Goal: Information Seeking & Learning: Understand process/instructions

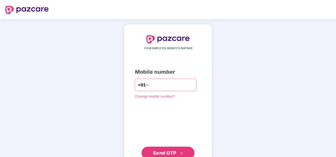
click at [161, 86] on input "number" at bounding box center [171, 85] width 43 height 8
click at [150, 85] on input "**********" at bounding box center [171, 85] width 43 height 8
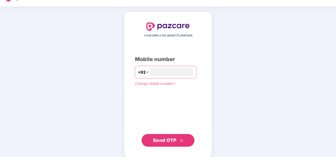
scroll to position [18, 0]
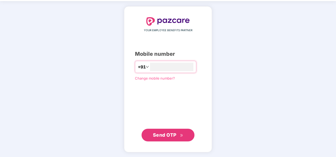
type input "**********"
click at [181, 133] on span "Send OTP" at bounding box center [168, 134] width 30 height 7
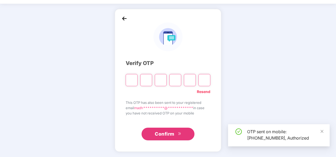
scroll to position [15, 0]
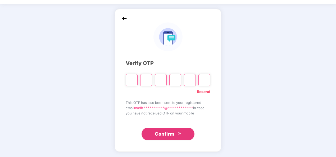
type input "*"
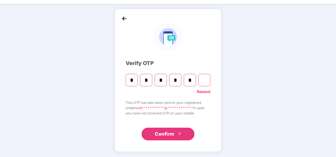
type input "*"
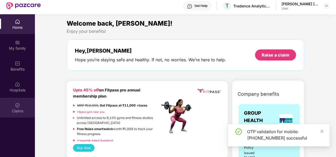
click at [18, 101] on div "Claims" at bounding box center [17, 108] width 35 height 20
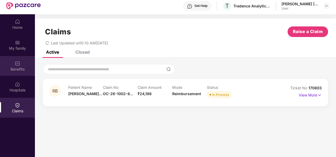
click at [22, 67] on div "Benefits" at bounding box center [17, 69] width 35 height 5
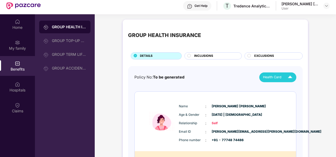
click at [278, 79] on span "Health Card" at bounding box center [272, 77] width 18 height 5
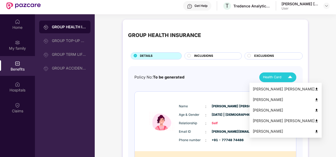
click at [268, 100] on div "[PERSON_NAME]" at bounding box center [285, 100] width 66 height 6
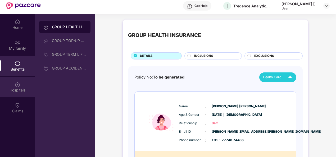
click at [21, 86] on div "Hospitals" at bounding box center [17, 87] width 35 height 20
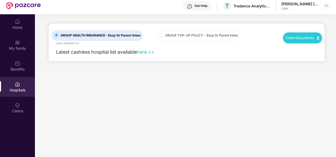
click at [296, 39] on link "Claim Documents" at bounding box center [302, 38] width 34 height 4
click at [297, 58] on link "Claim Process" at bounding box center [304, 57] width 34 height 11
